Goal: Find contact information: Find contact information

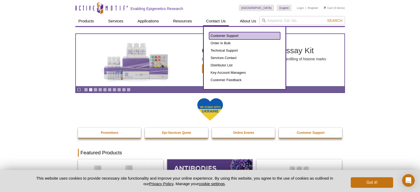
click at [229, 36] on link "Customer Support" at bounding box center [244, 35] width 71 height 7
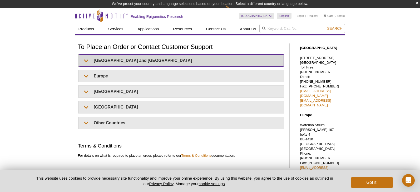
click at [123, 61] on summary "United States and Canada" at bounding box center [181, 60] width 205 height 12
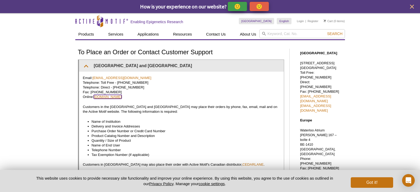
click at [112, 98] on link "www.activemotif.com" at bounding box center [108, 97] width 28 height 4
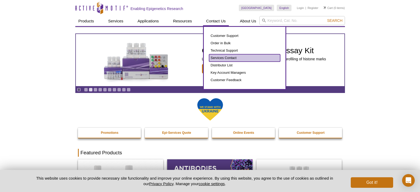
click at [227, 59] on link "Services Contact" at bounding box center [244, 57] width 71 height 7
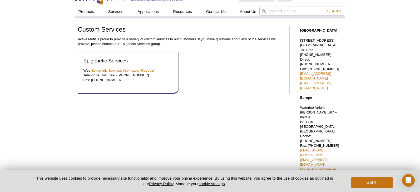
scroll to position [9, 0]
click at [310, 72] on link "[EMAIL_ADDRESS][DOMAIN_NAME]" at bounding box center [315, 76] width 31 height 9
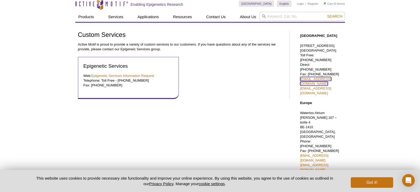
scroll to position [0, 0]
